Goal: Transaction & Acquisition: Subscribe to service/newsletter

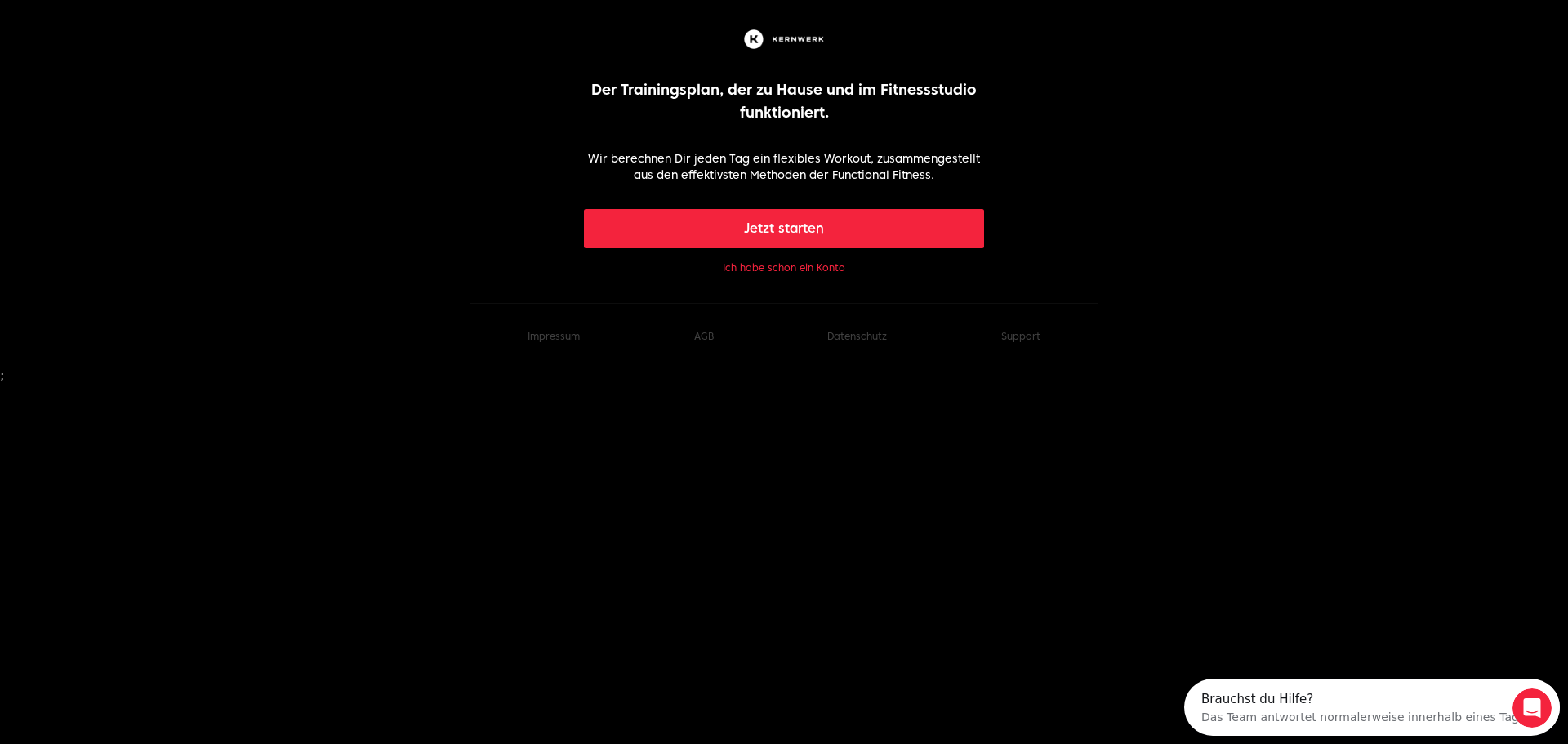
click at [777, 231] on button "Jetzt starten" at bounding box center [784, 228] width 401 height 39
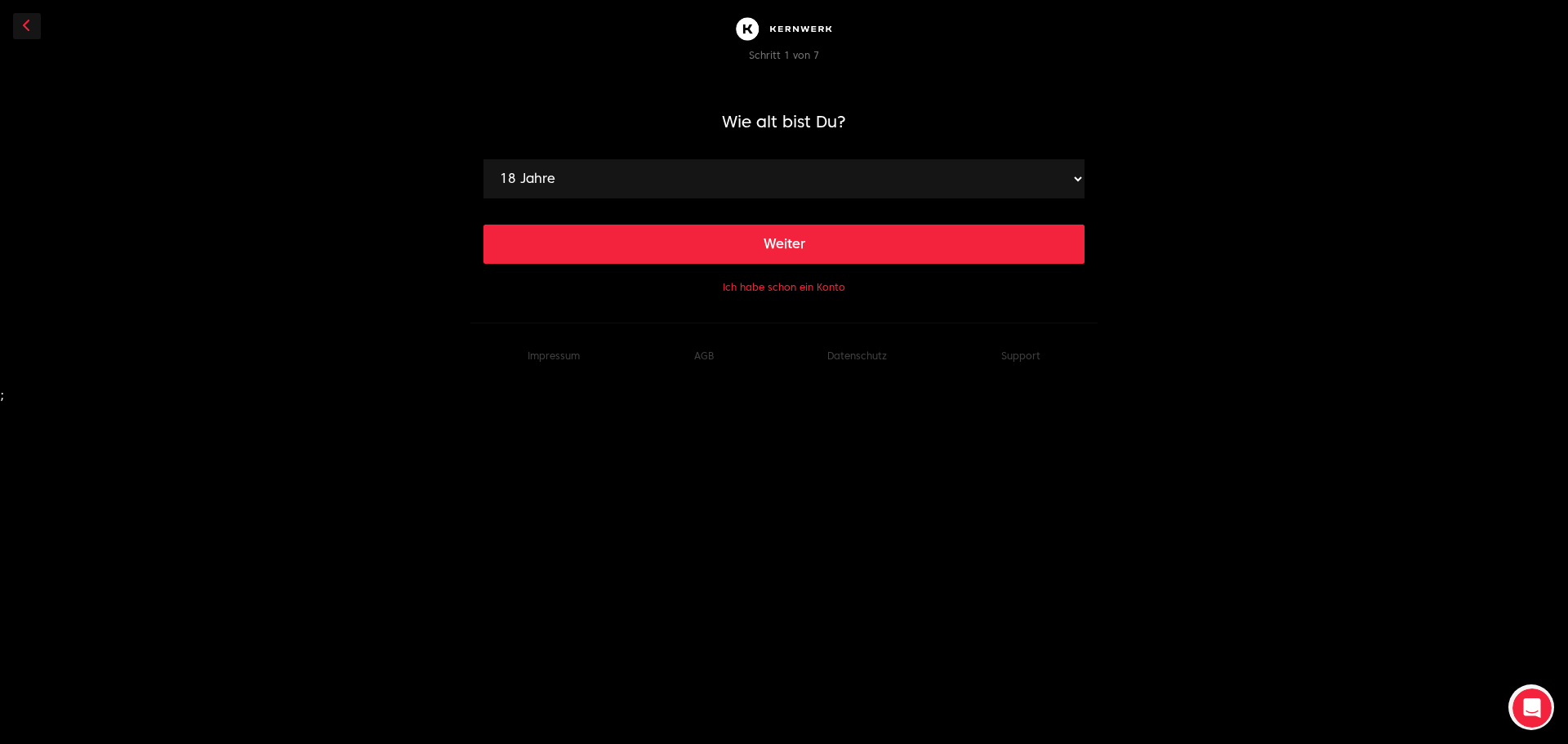
click at [1070, 174] on select "18 Jahre 19 Jahre 20 Jahre 21 Jahre 22 Jahre 23 Jahre 24 Jahre 25 Jahre 26 Jahr…" at bounding box center [783, 178] width 601 height 39
select select "47"
click at [483, 159] on select "18 Jahre 19 Jahre 20 Jahre 21 Jahre 22 Jahre 23 Jahre 24 Jahre 25 Jahre 26 Jahr…" at bounding box center [783, 178] width 601 height 39
click at [756, 248] on button "Weiter" at bounding box center [783, 244] width 601 height 39
click at [1071, 178] on select "120 cm 121 cm 122 cm 123 cm 124 cm 125 cm 126 cm 127 cm 128 cm 129 cm 130 cm 13…" at bounding box center [783, 178] width 601 height 39
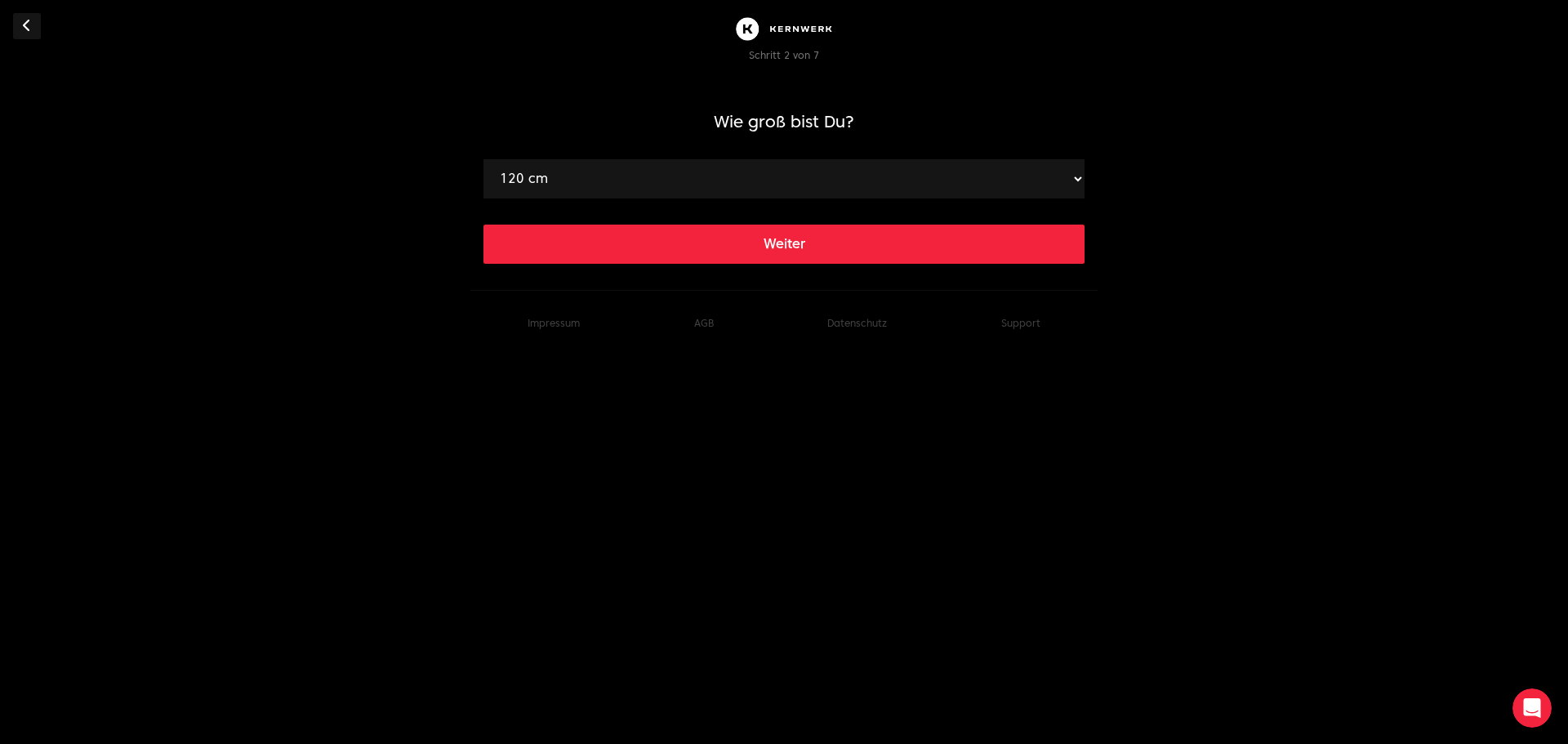
select select "179"
click at [483, 159] on select "120 cm 121 cm 122 cm 123 cm 124 cm 125 cm 126 cm 127 cm 128 cm 129 cm 130 cm 13…" at bounding box center [783, 178] width 601 height 39
click at [780, 244] on button "Weiter" at bounding box center [783, 244] width 601 height 39
click at [1050, 178] on select "40 kg 41 kg 42 kg 43 kg 44 kg 45 kg 46 kg 47 kg 48 kg 49 kg 50 kg 51 kg 52 kg 5…" at bounding box center [783, 178] width 601 height 39
select select "96"
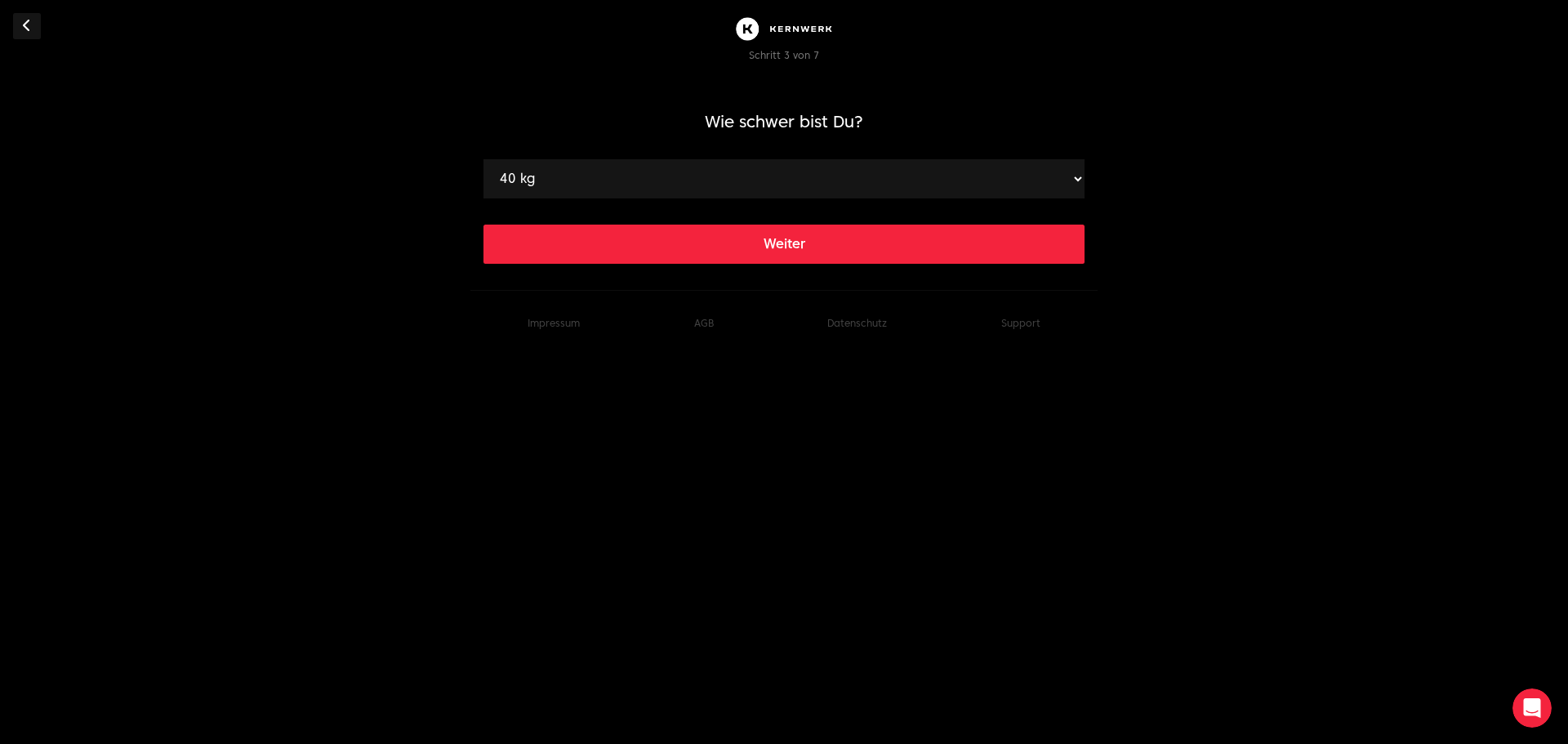
click at [483, 159] on select "40 kg 41 kg 42 kg 43 kg 44 kg 45 kg 46 kg 47 kg 48 kg 49 kg 50 kg 51 kg 52 kg 5…" at bounding box center [783, 178] width 601 height 39
click at [777, 244] on button "Weiter" at bounding box center [783, 244] width 601 height 39
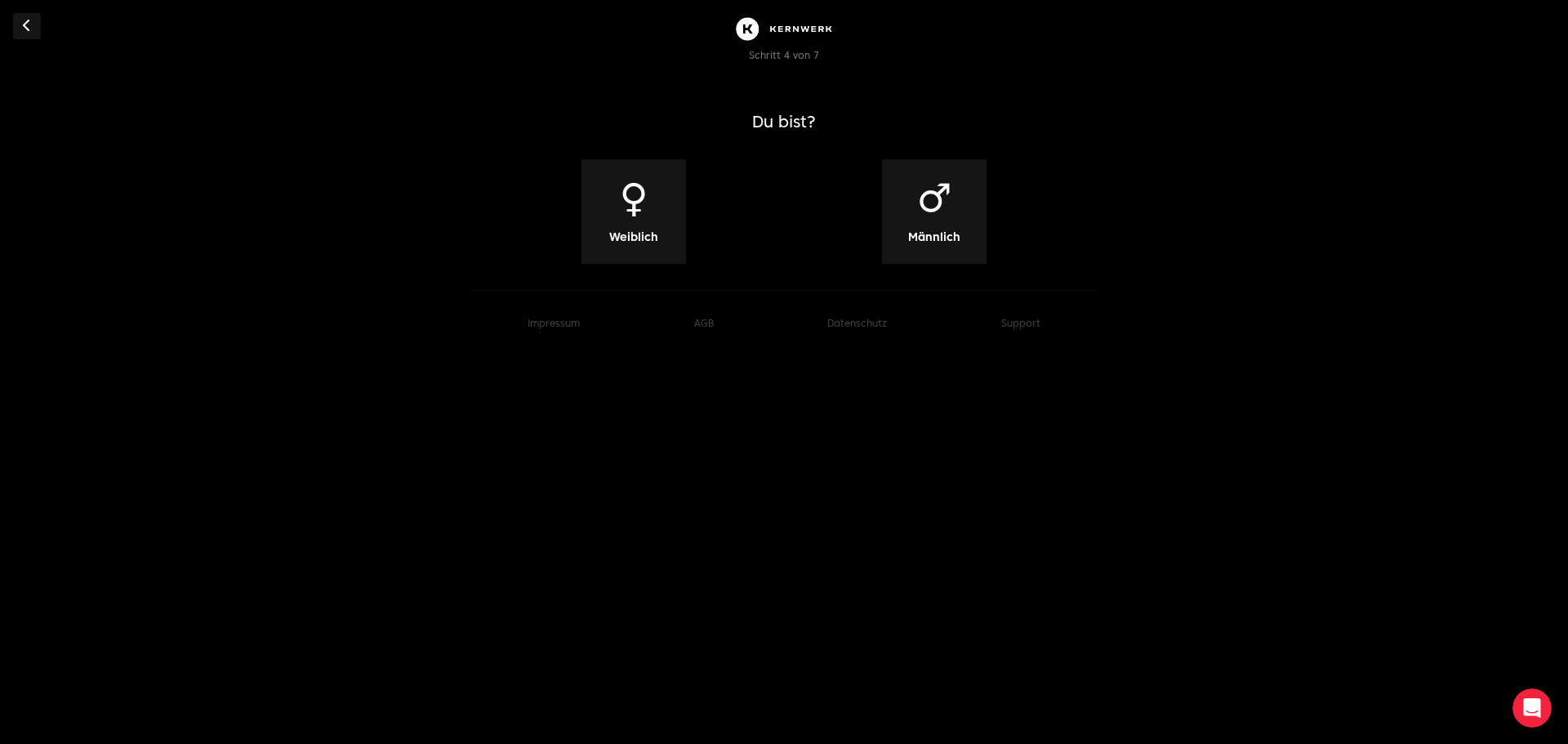
click at [953, 195] on div "♂ Männlich" at bounding box center [934, 212] width 104 height 104
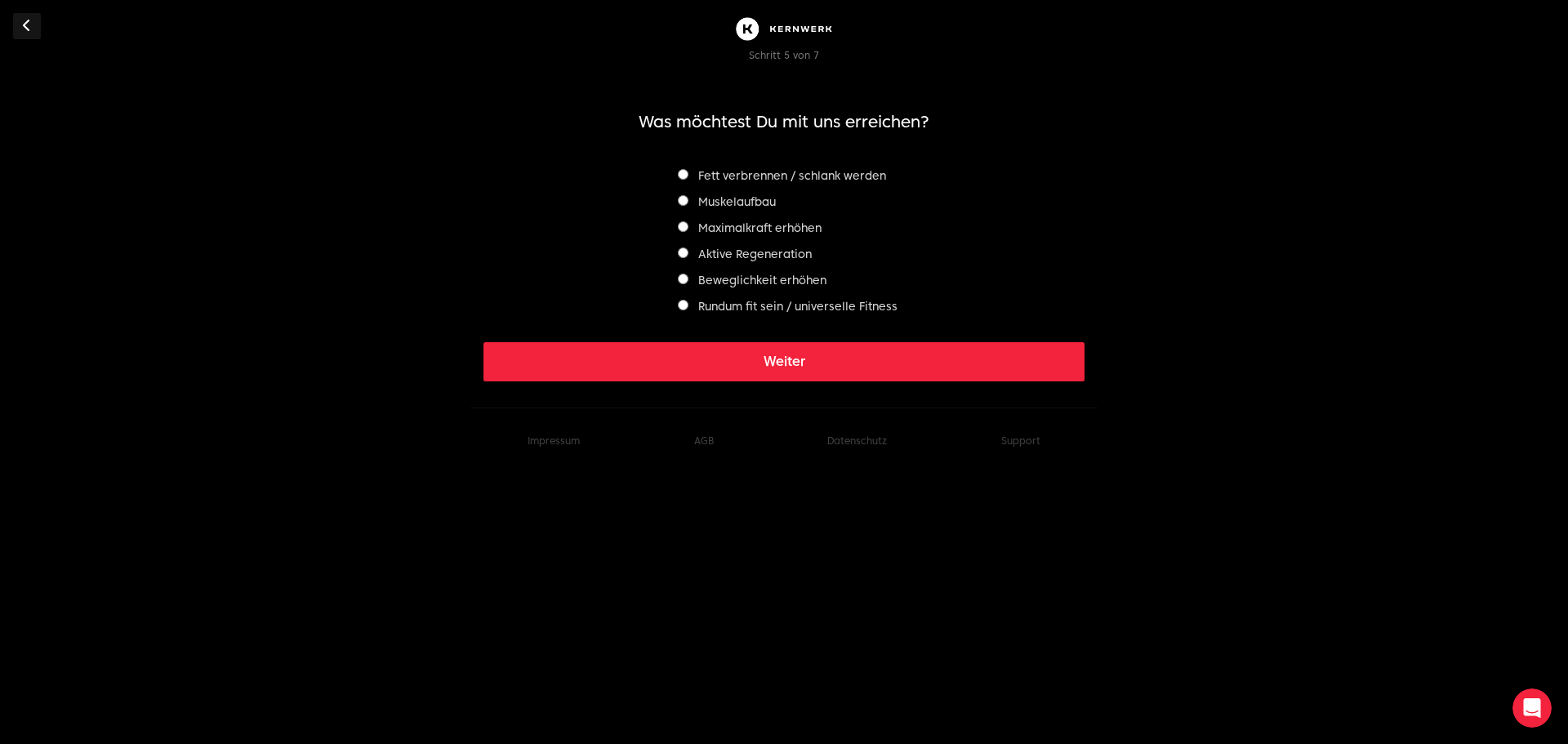
click at [784, 360] on button "Weiter" at bounding box center [783, 362] width 601 height 39
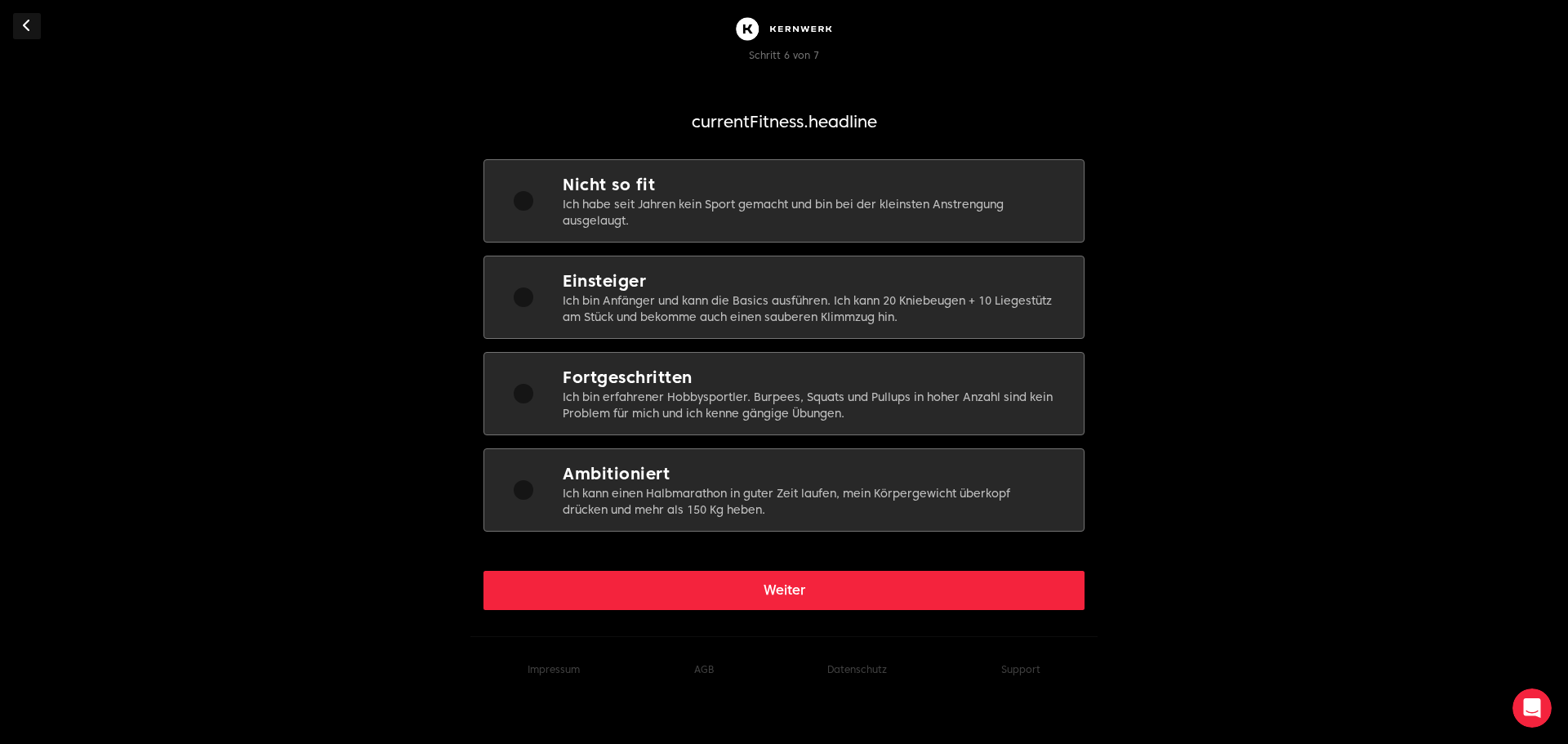
click at [865, 198] on p "Ich habe seit Jahren kein Sport gemacht und bin bei der kleinsten Anstrengung a…" at bounding box center [811, 213] width 495 height 32
click at [776, 583] on button "Weiter" at bounding box center [783, 590] width 601 height 39
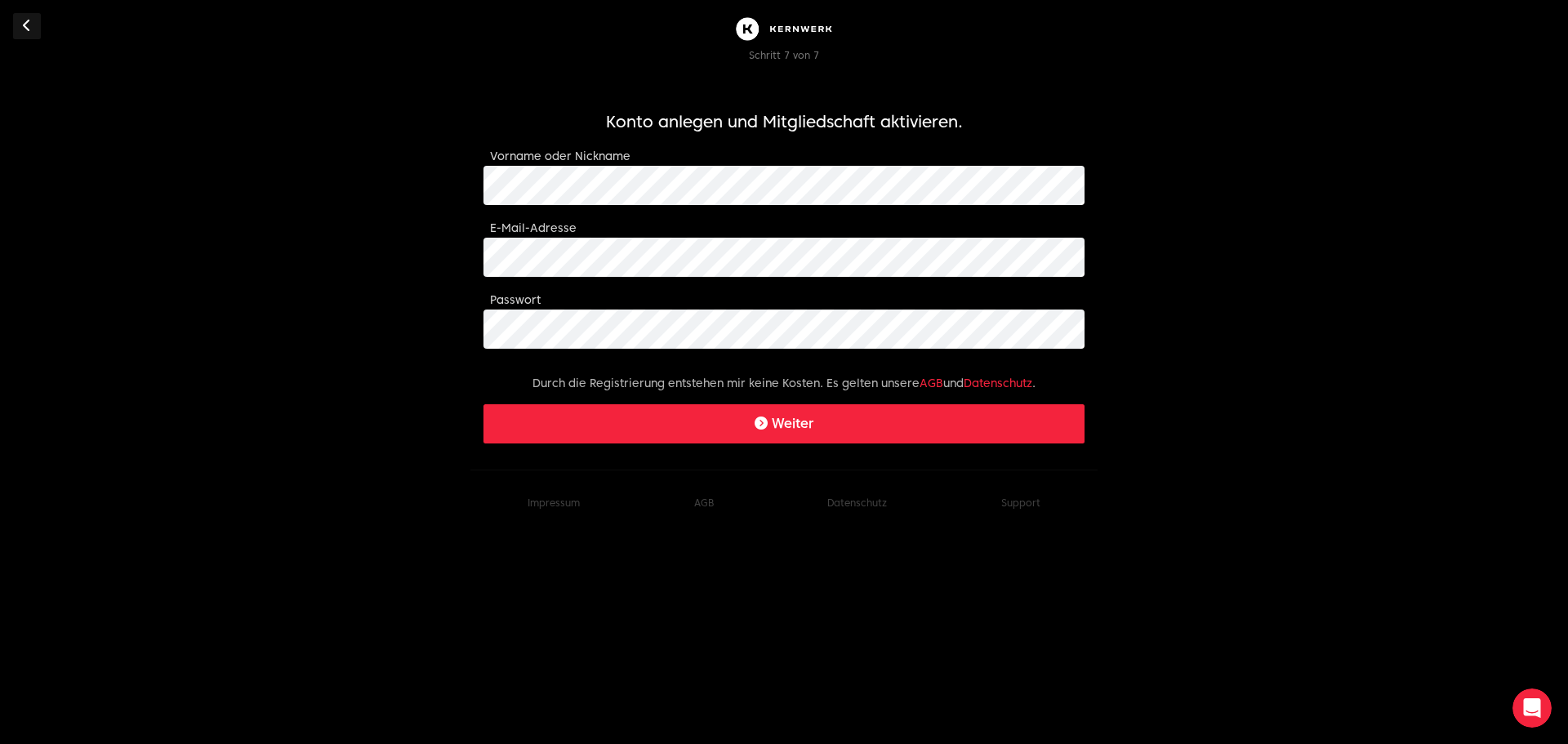
click at [777, 425] on button "Weiter" at bounding box center [783, 423] width 601 height 39
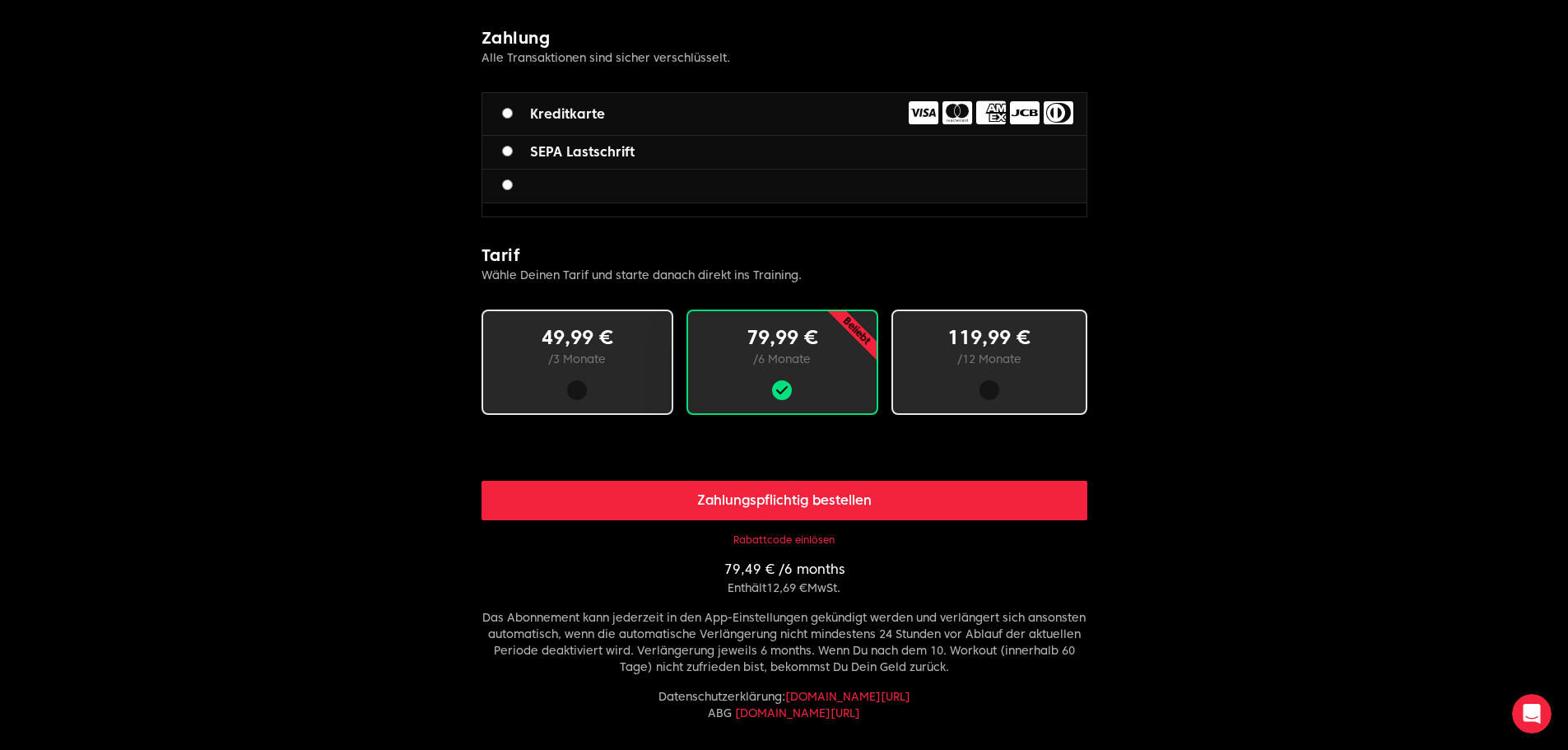
scroll to position [576, 0]
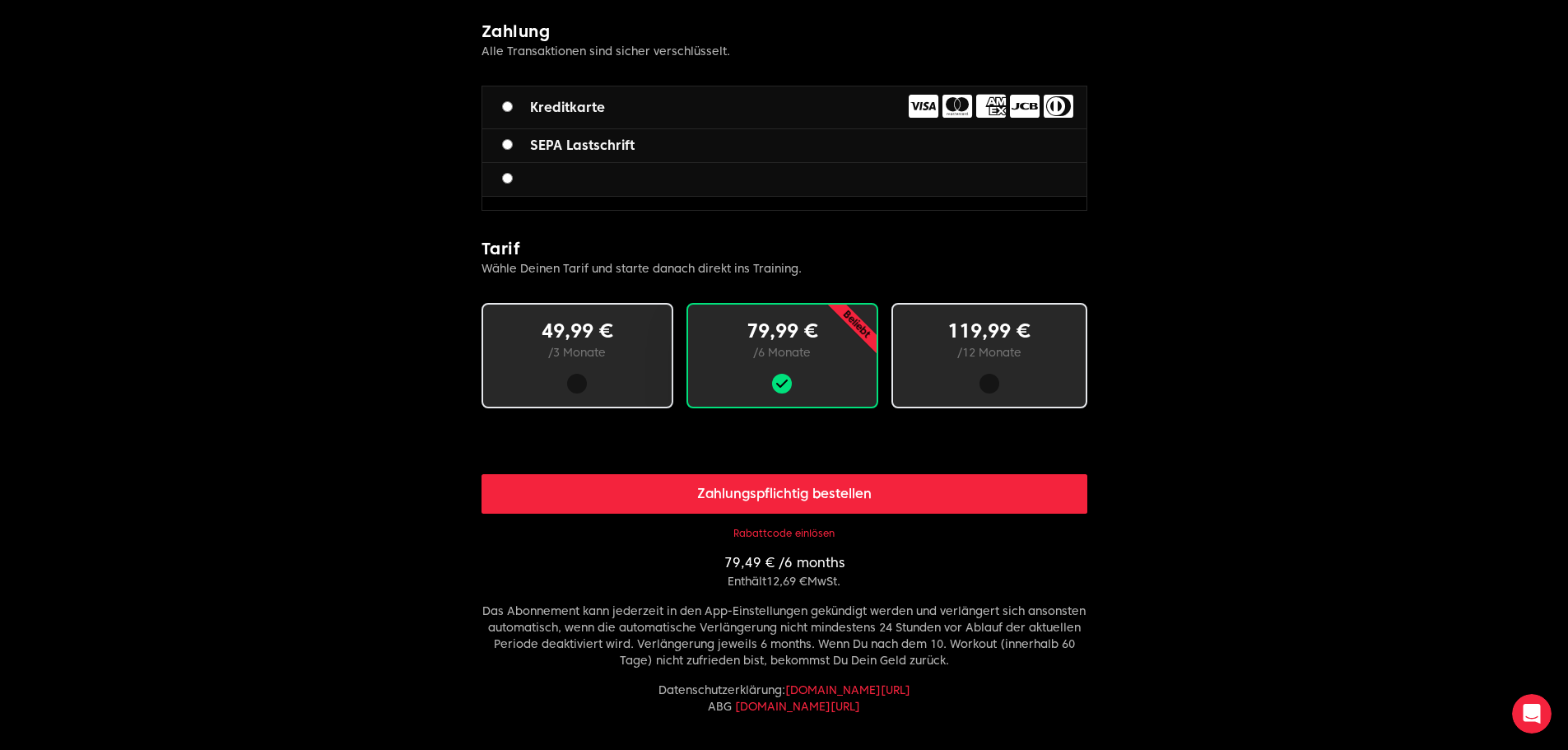
click at [806, 534] on button "Rabattcode einlösen" at bounding box center [784, 534] width 101 height 13
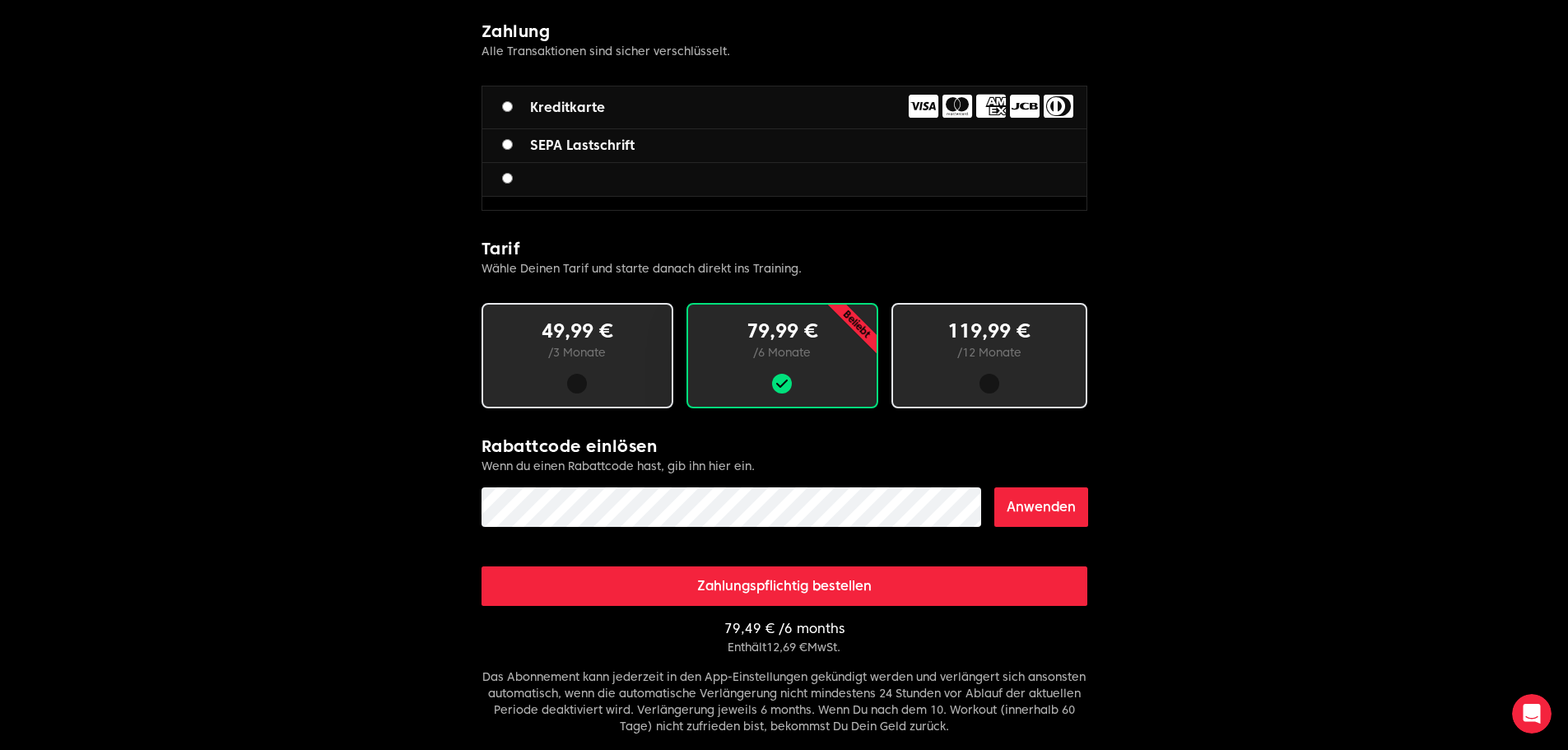
click at [1060, 511] on button "Anwenden" at bounding box center [1042, 506] width 94 height 39
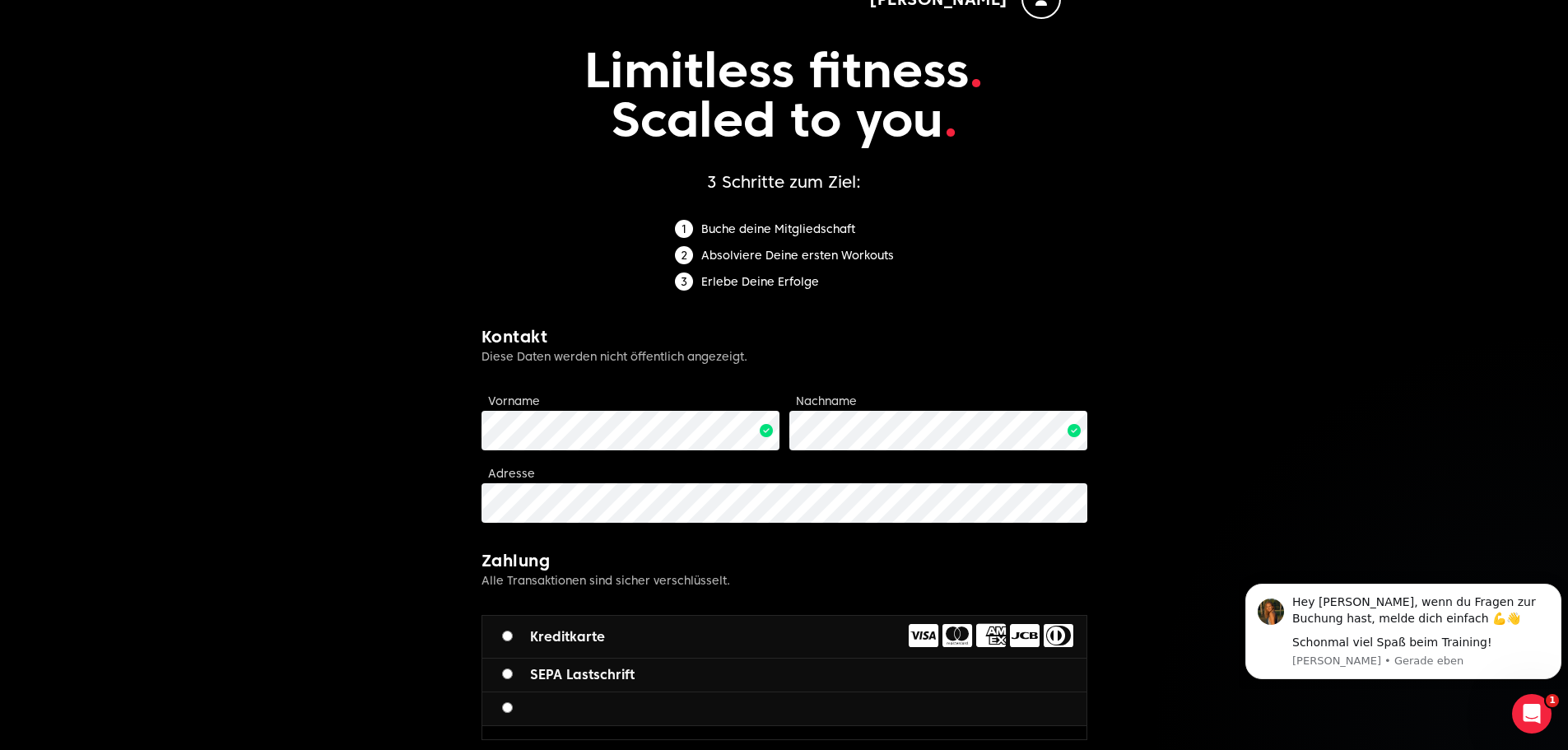
scroll to position [0, 0]
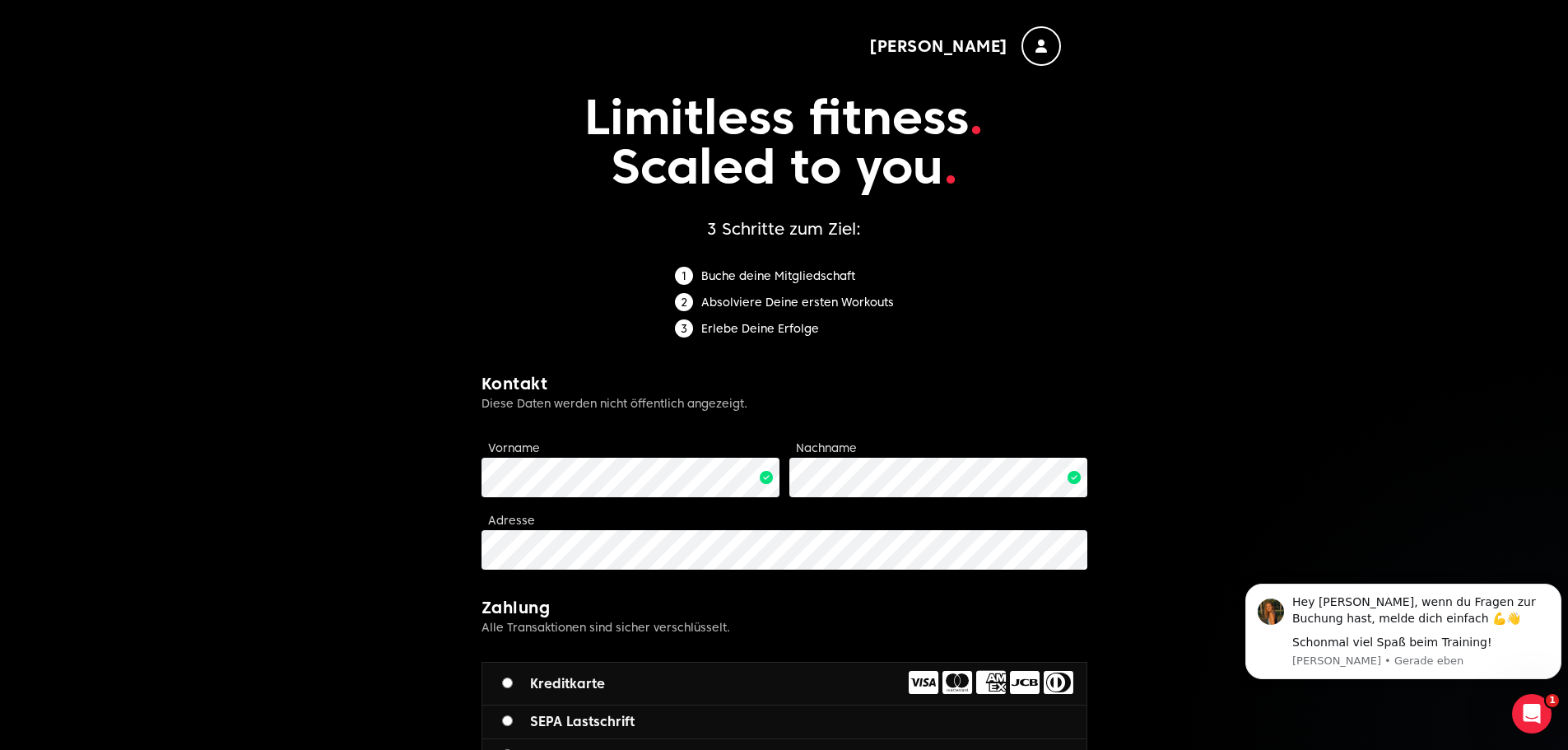
click at [1033, 38] on div "button" at bounding box center [1041, 46] width 39 height 39
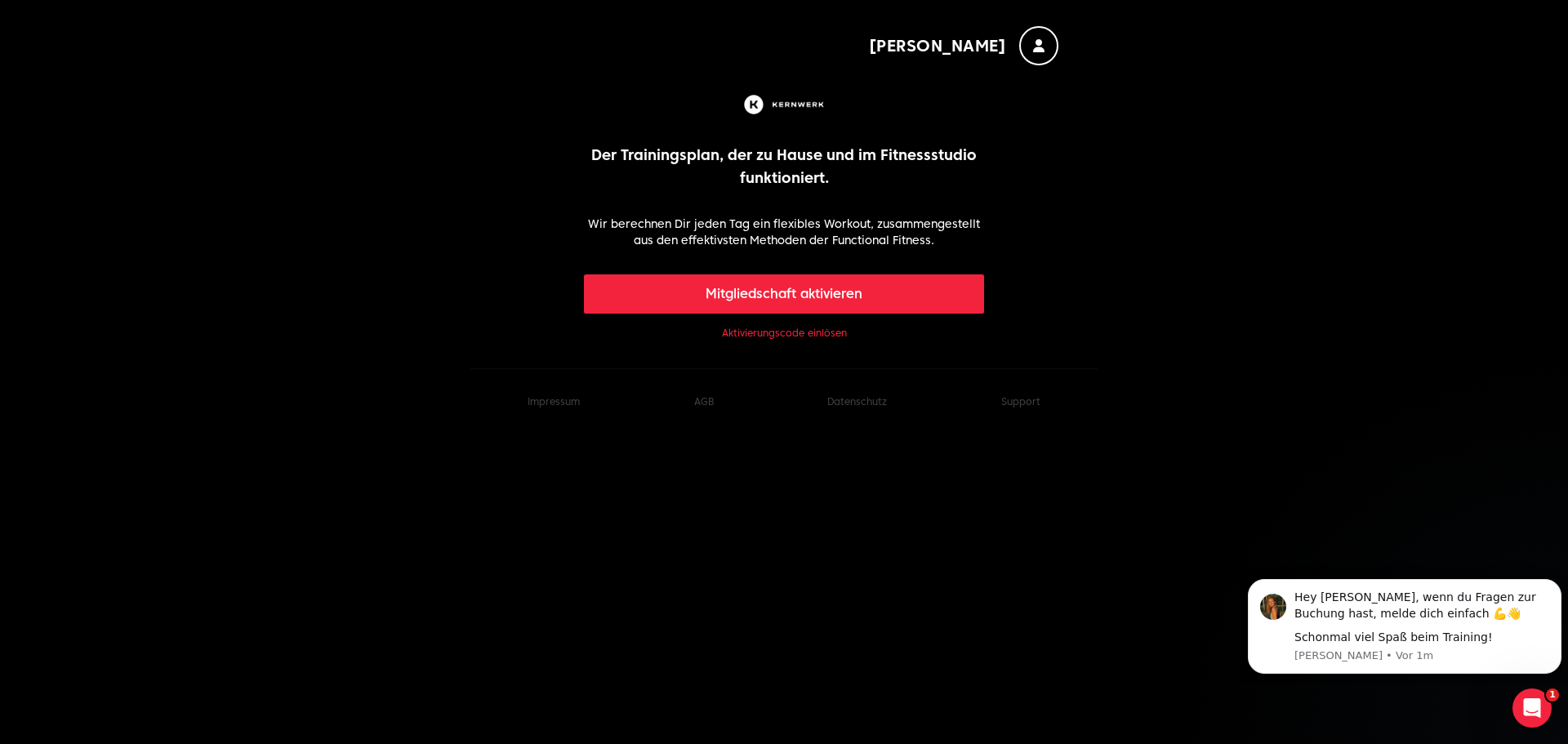
click at [793, 331] on link "Aktivierungscode einlösen" at bounding box center [785, 333] width 125 height 13
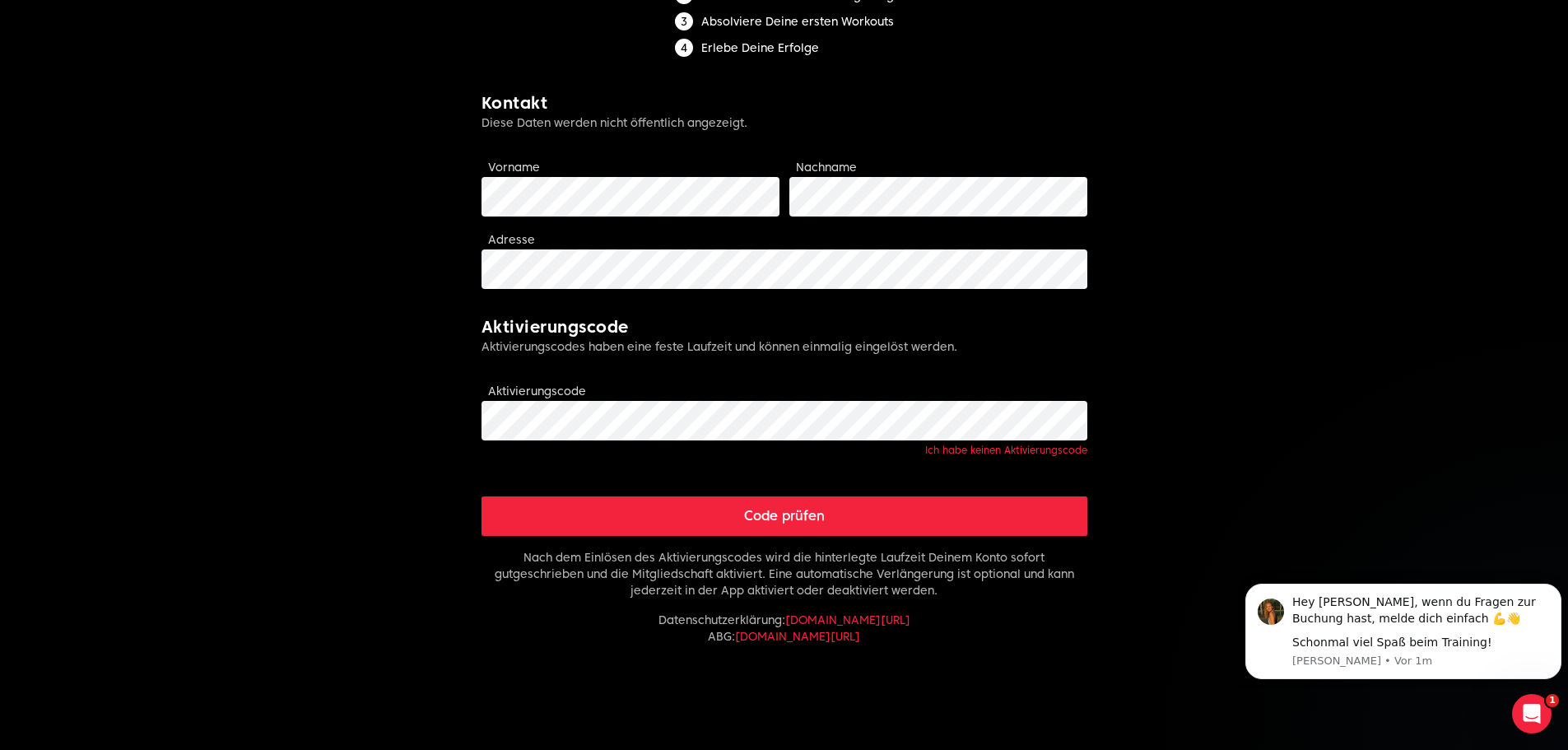
scroll to position [329, 0]
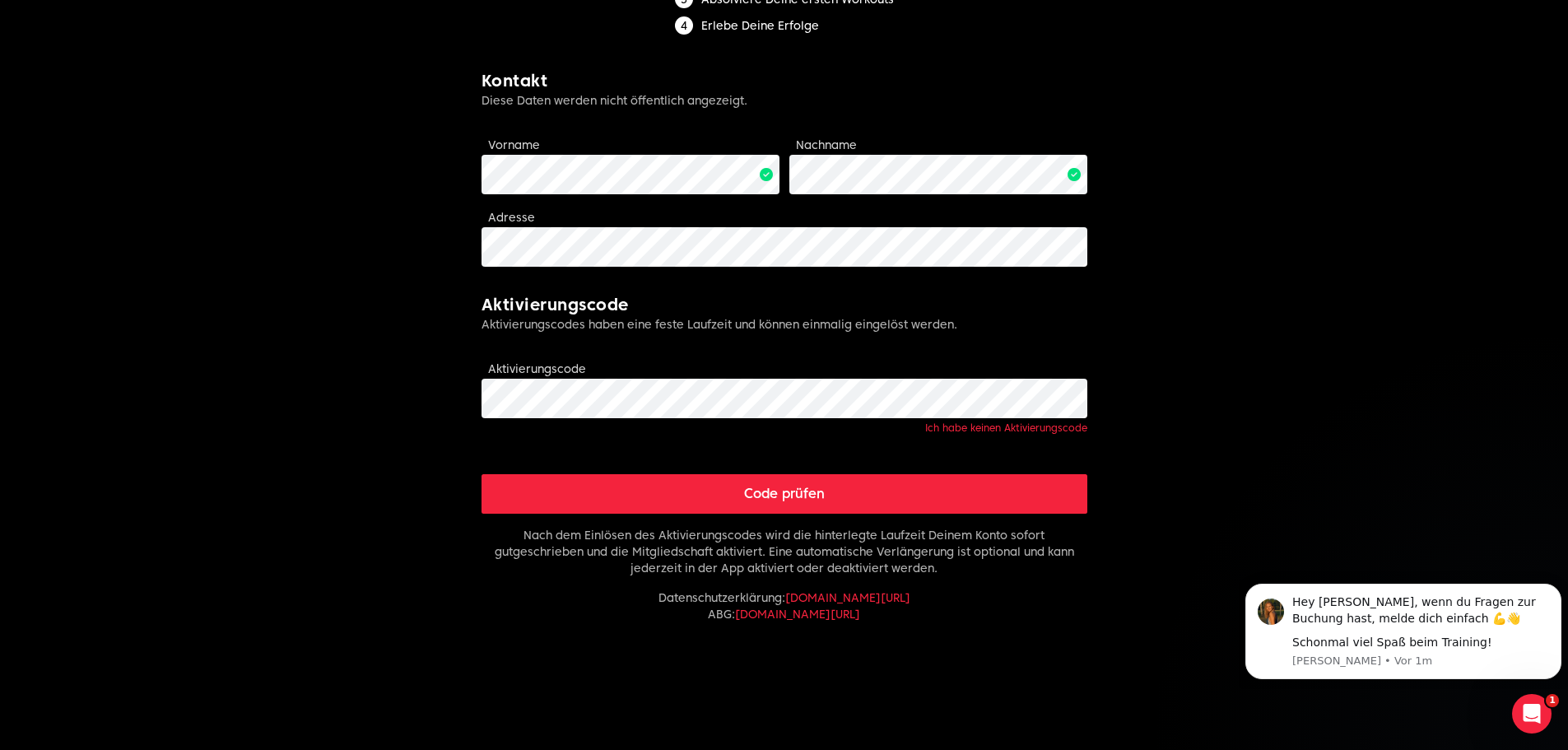
click at [780, 495] on button "Code prüfen" at bounding box center [784, 494] width 606 height 39
click at [788, 493] on button "Code prüfen" at bounding box center [784, 494] width 606 height 39
click at [774, 493] on button "Code prüfen" at bounding box center [784, 494] width 606 height 39
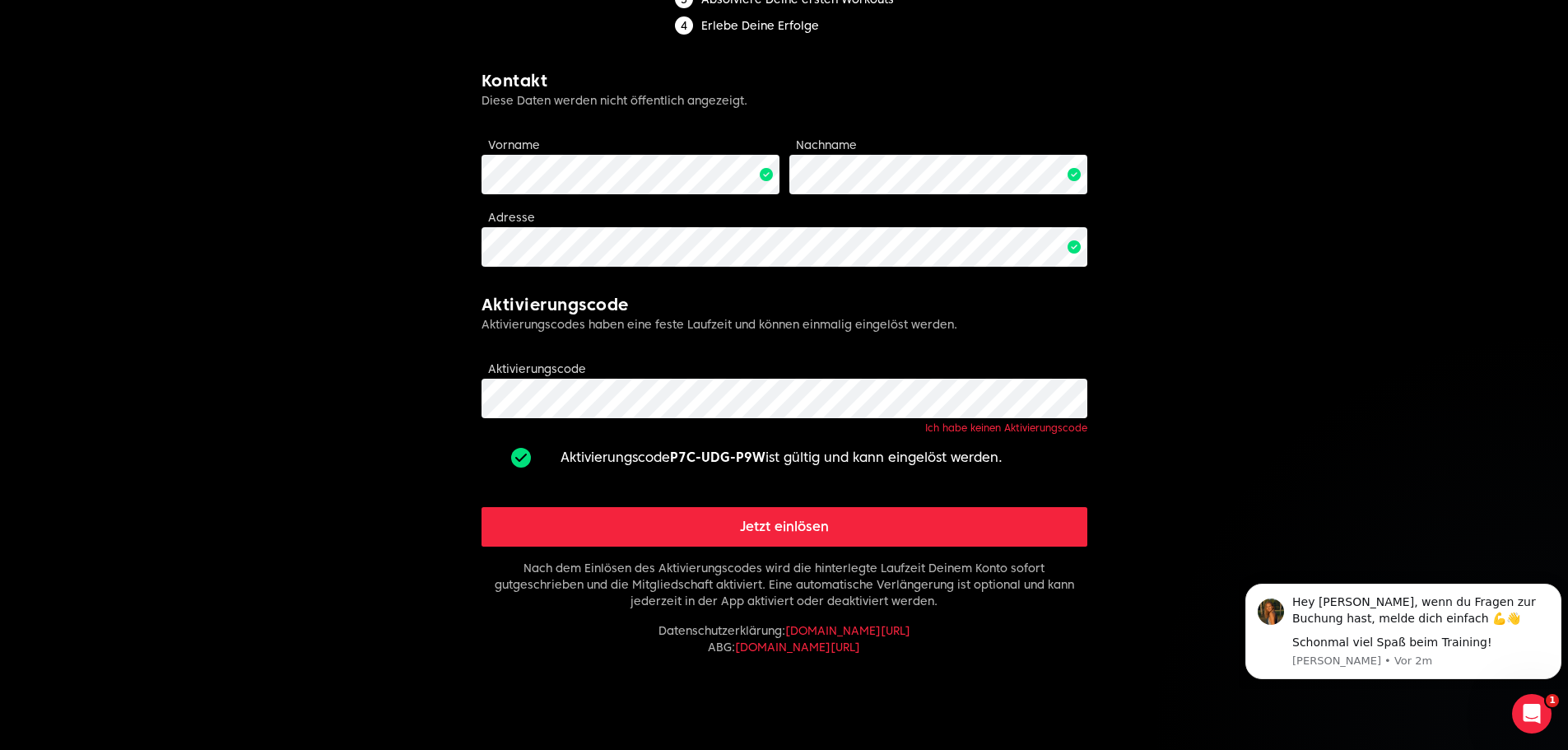
click at [780, 529] on button "Jetzt einlösen" at bounding box center [784, 526] width 606 height 39
